Goal: Find specific page/section: Find specific page/section

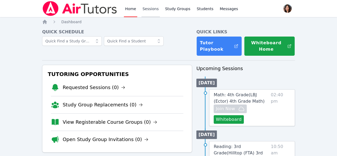
click at [148, 9] on link "Sessions" at bounding box center [150, 8] width 18 height 17
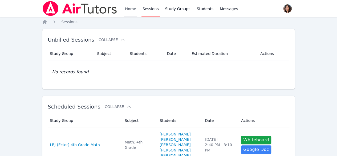
click at [131, 8] on link "Home" at bounding box center [130, 8] width 13 height 17
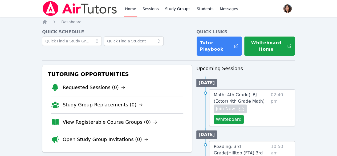
click at [131, 8] on link "Home" at bounding box center [130, 8] width 13 height 17
click at [128, 14] on link "Home" at bounding box center [130, 8] width 13 height 17
click at [147, 5] on link "Sessions" at bounding box center [150, 8] width 18 height 17
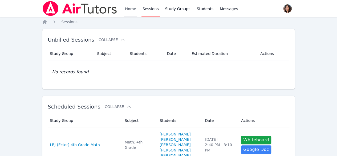
click at [127, 13] on link "Home" at bounding box center [130, 8] width 13 height 17
